Goal: Information Seeking & Learning: Find specific page/section

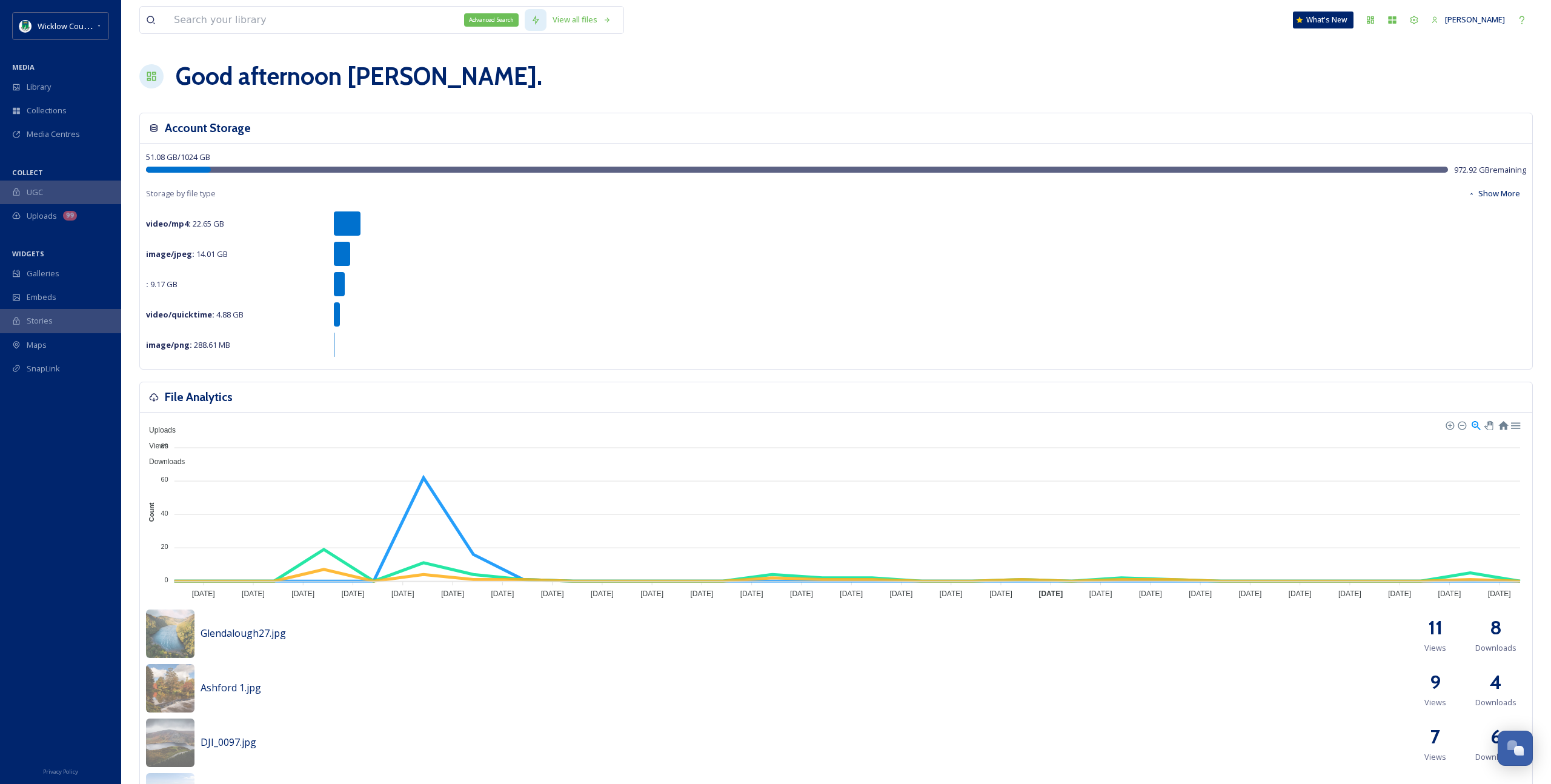
click at [469, 21] on div "Advanced Search" at bounding box center [491, 20] width 54 height 13
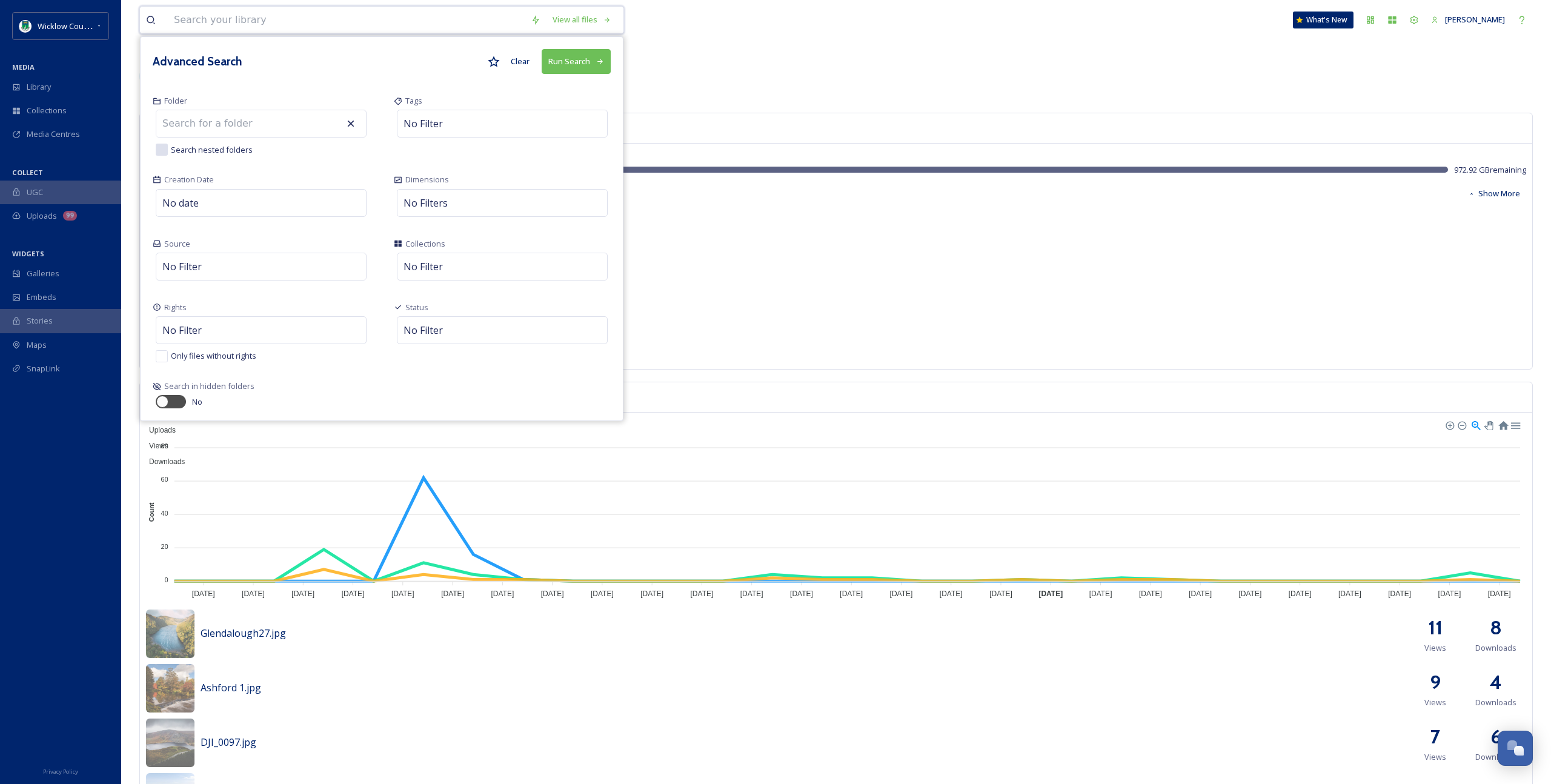
click at [416, 18] on input at bounding box center [346, 20] width 357 height 27
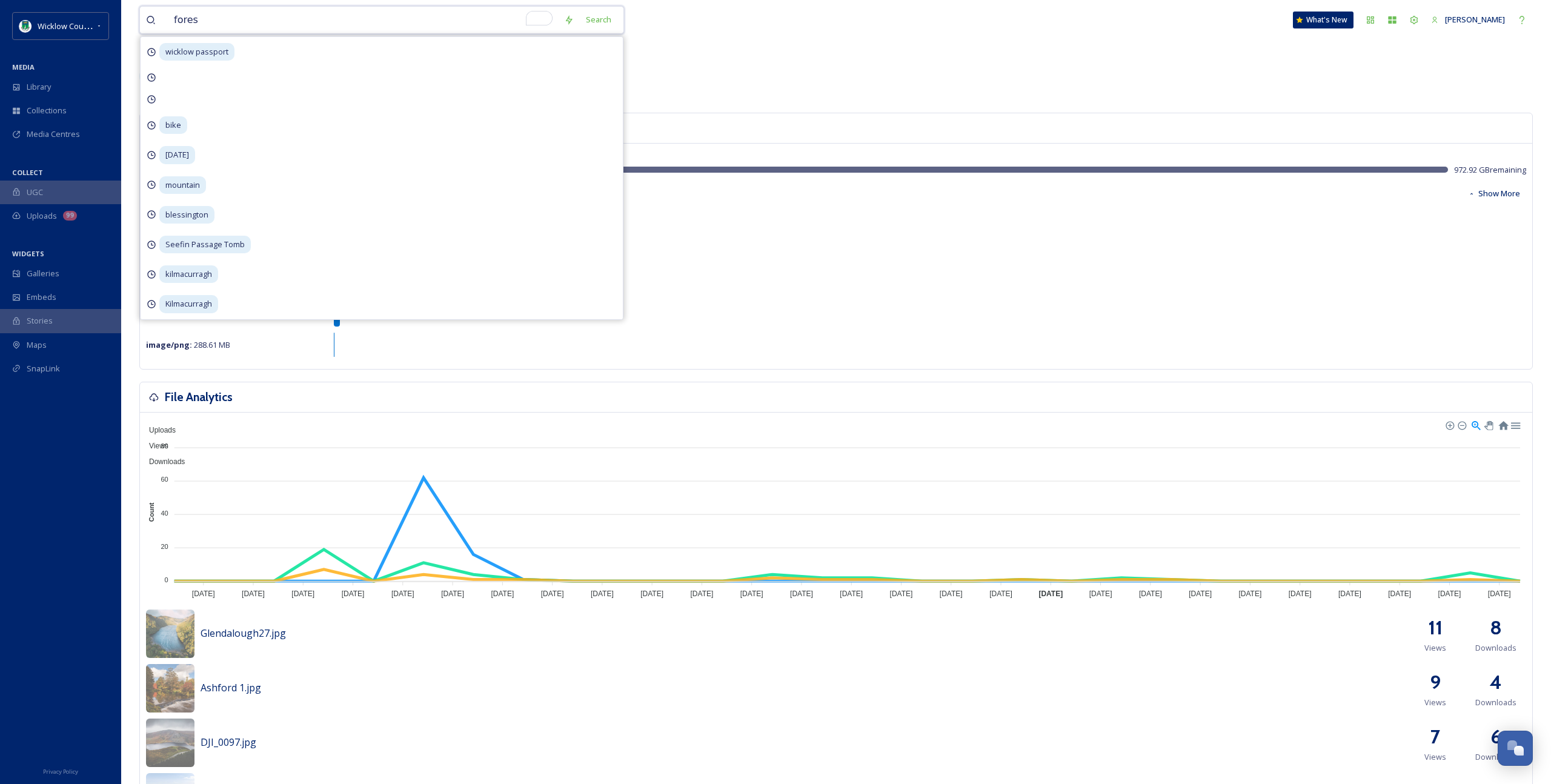
type input "forest"
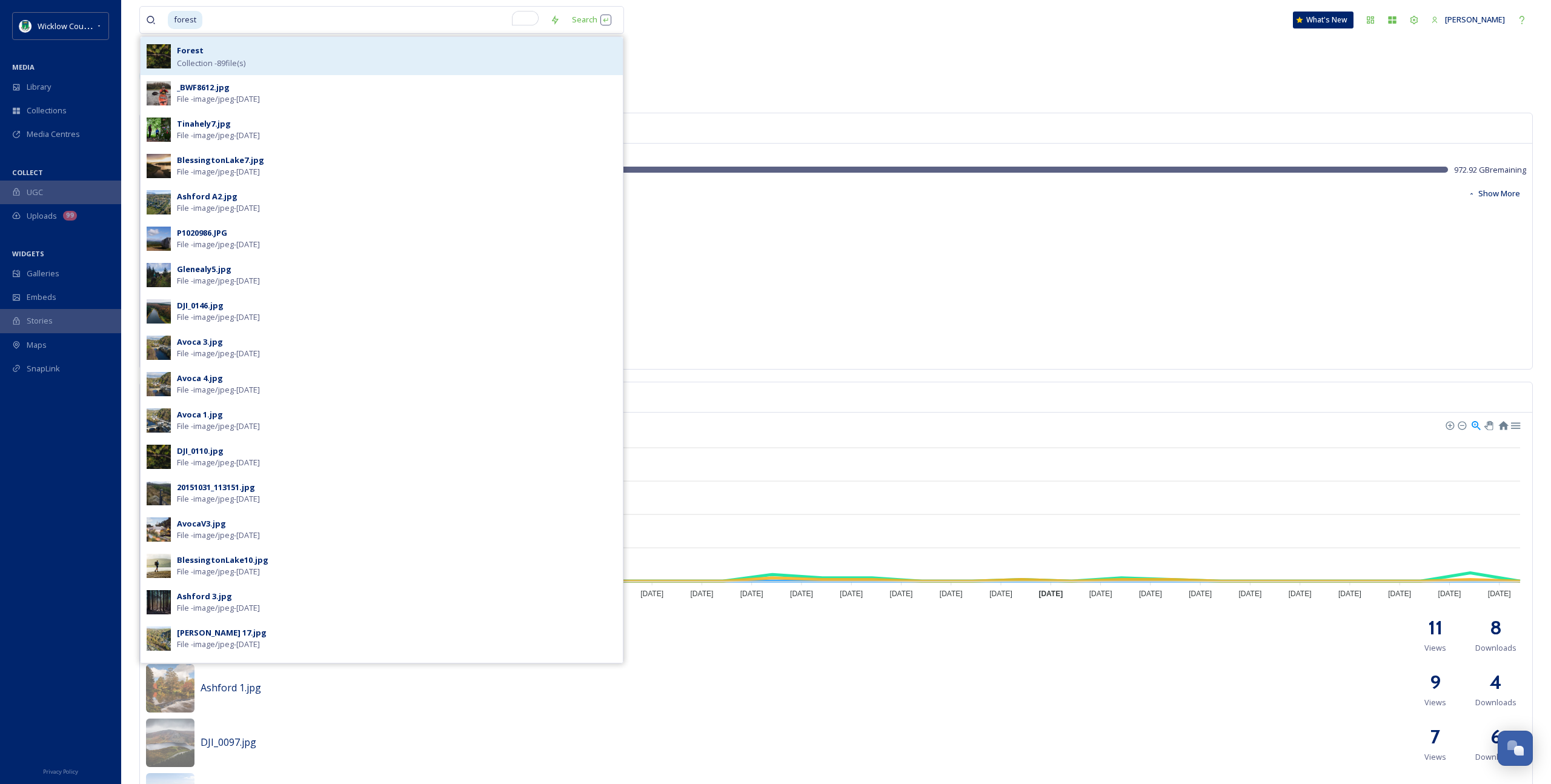
click at [243, 48] on div "Forest Collection - 89 file(s)" at bounding box center [397, 56] width 440 height 26
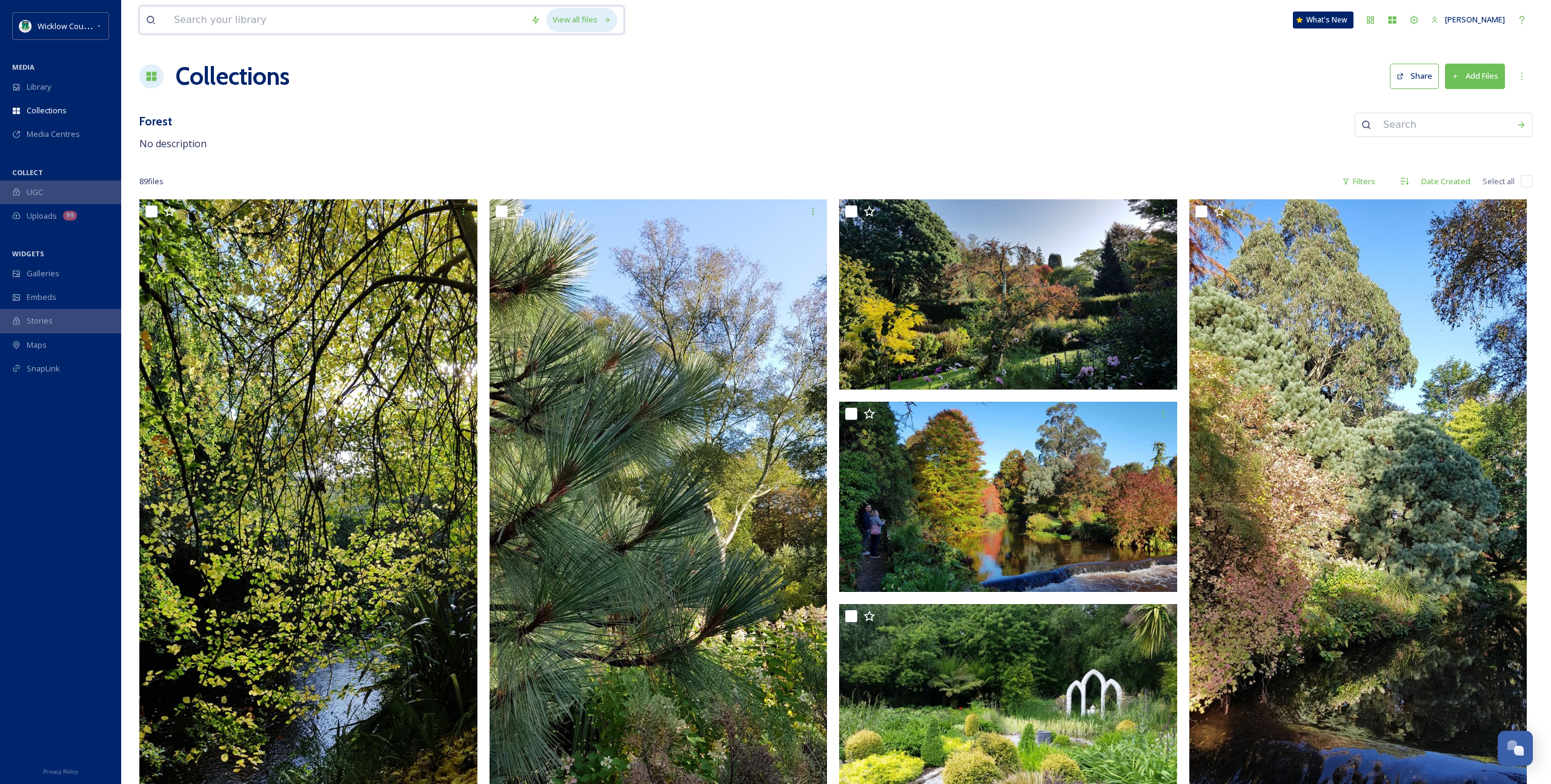
click at [580, 21] on div "View all files" at bounding box center [582, 20] width 71 height 24
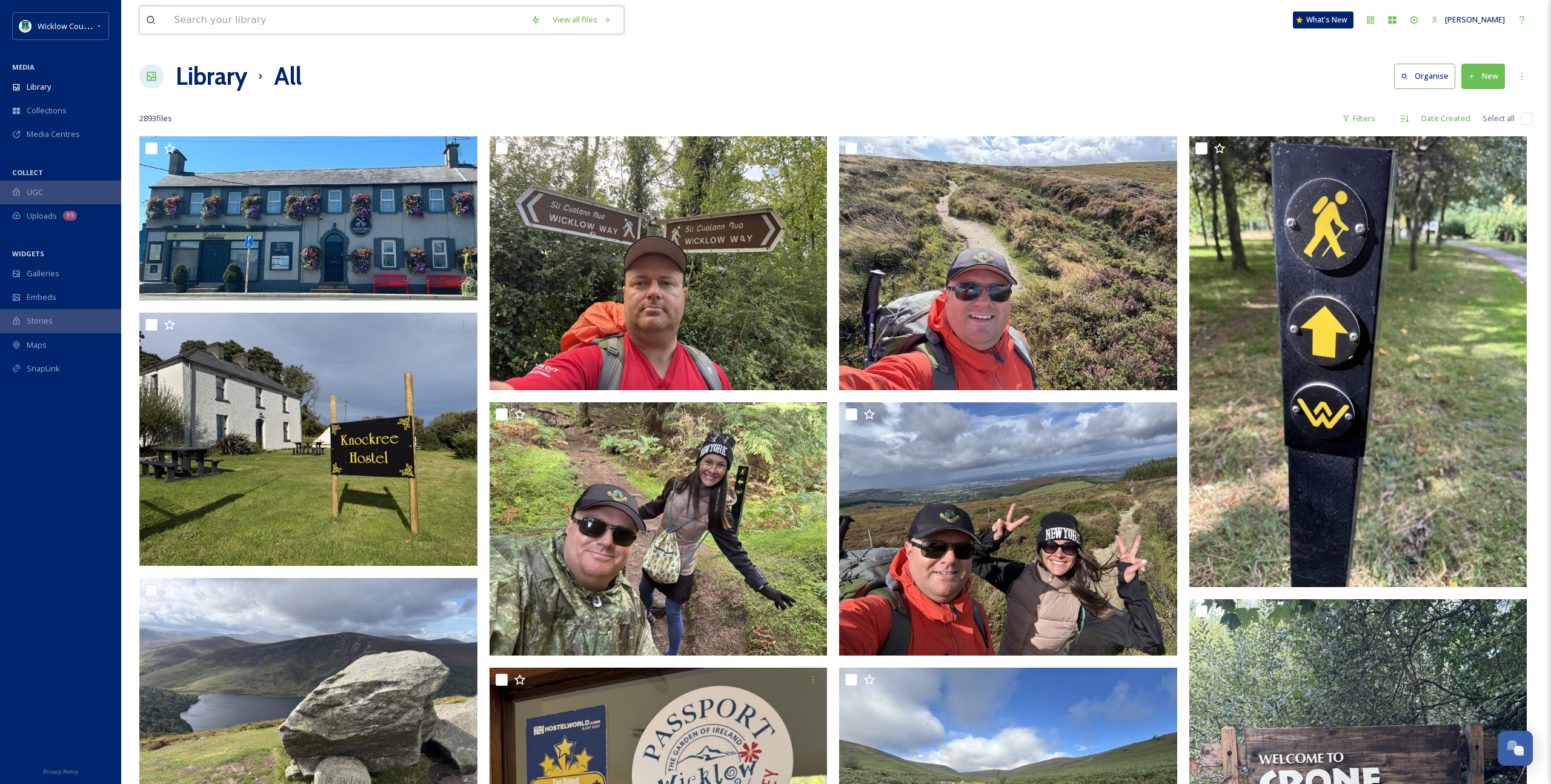
click at [239, 12] on input at bounding box center [346, 20] width 357 height 27
type input "forest video"
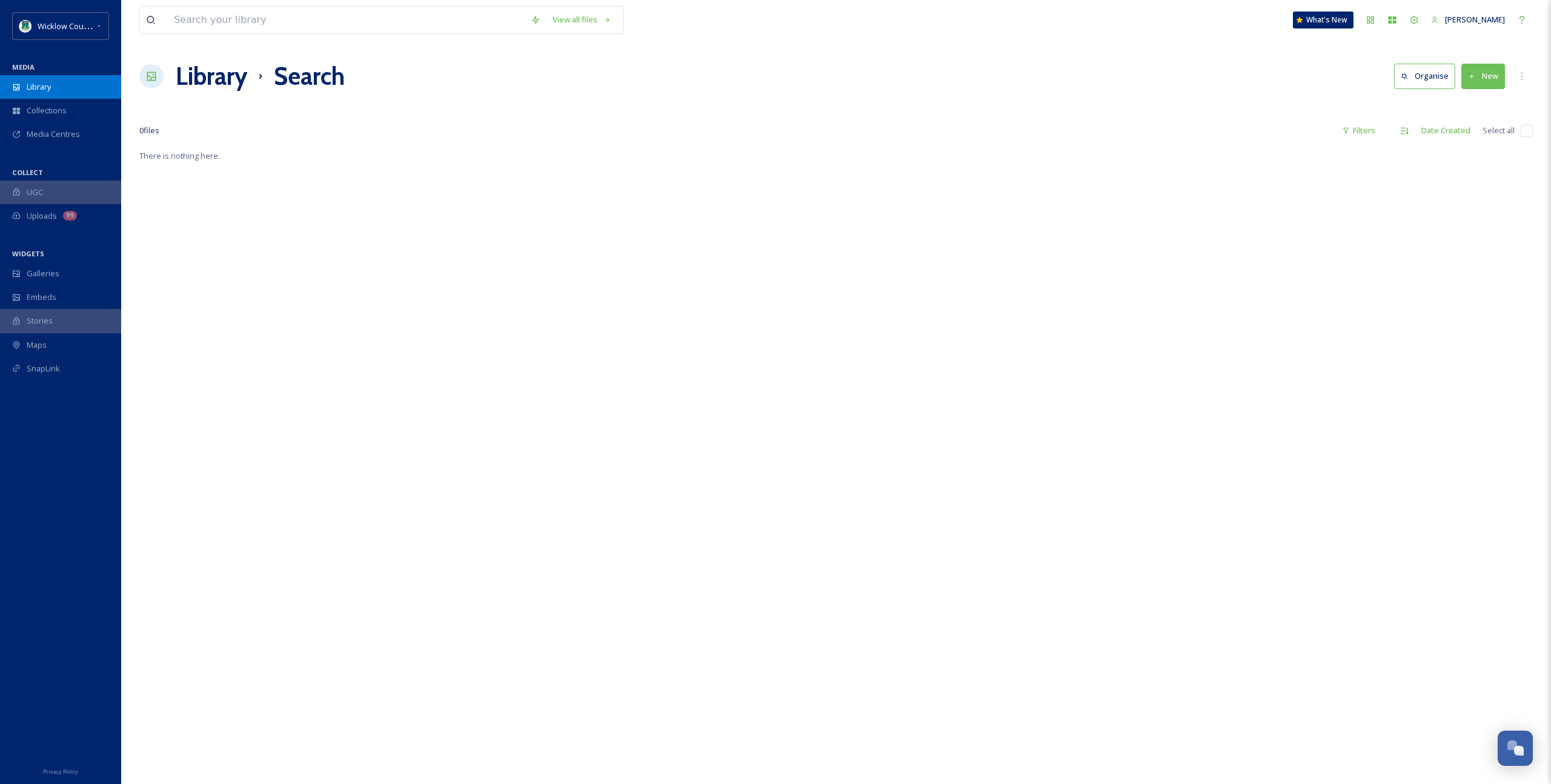
click at [58, 94] on div "Library" at bounding box center [61, 87] width 121 height 24
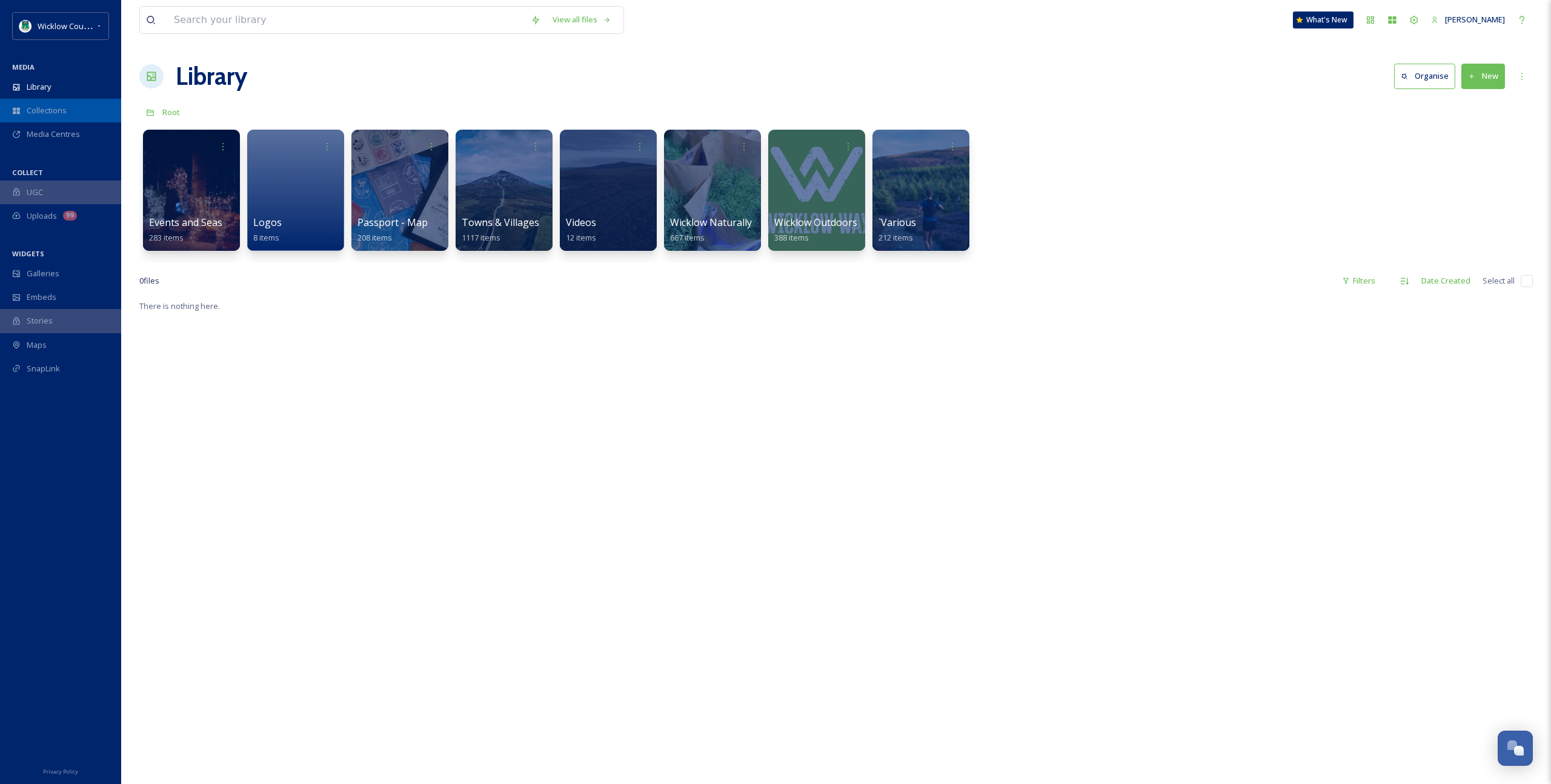
click at [74, 114] on div "Collections" at bounding box center [61, 110] width 121 height 24
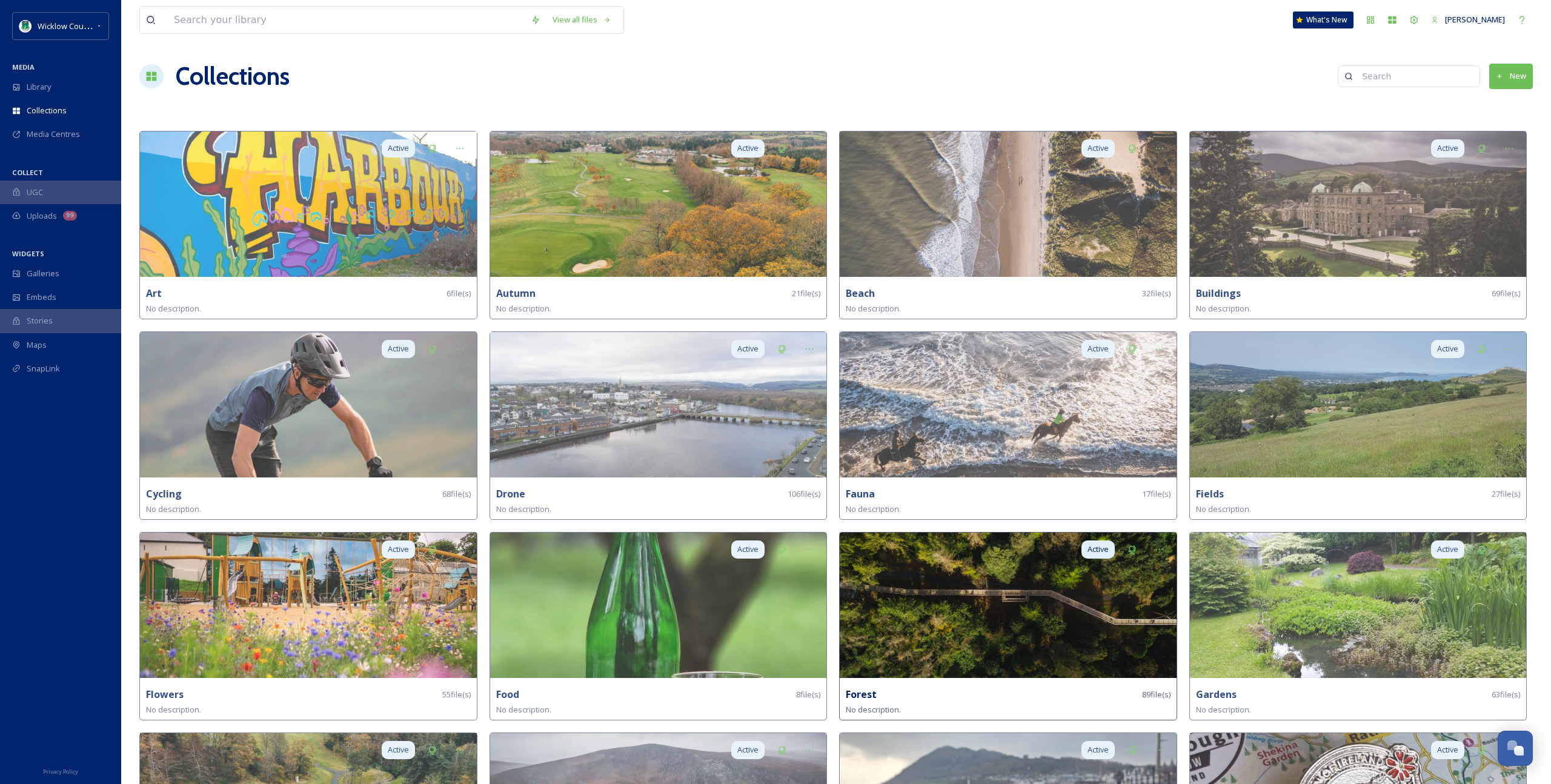
click at [950, 638] on img at bounding box center [1008, 605] width 337 height 146
